Goal: Navigation & Orientation: Go to known website

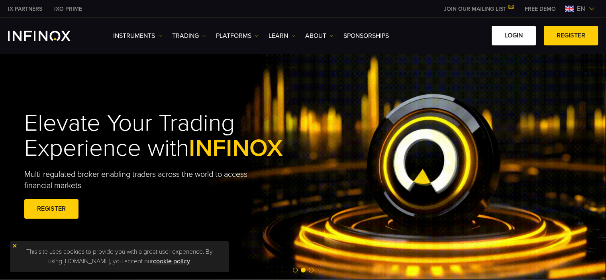
click at [503, 38] on link "LOGIN" at bounding box center [514, 36] width 44 height 20
